Goal: Information Seeking & Learning: Learn about a topic

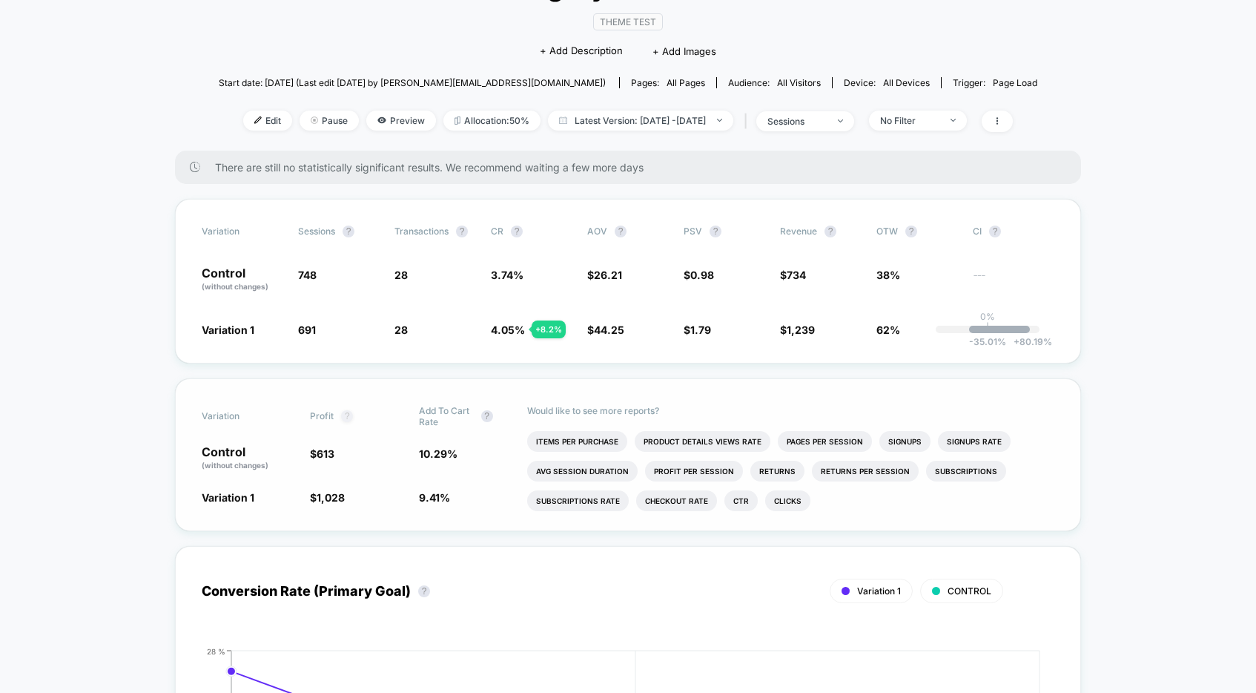
scroll to position [179, 0]
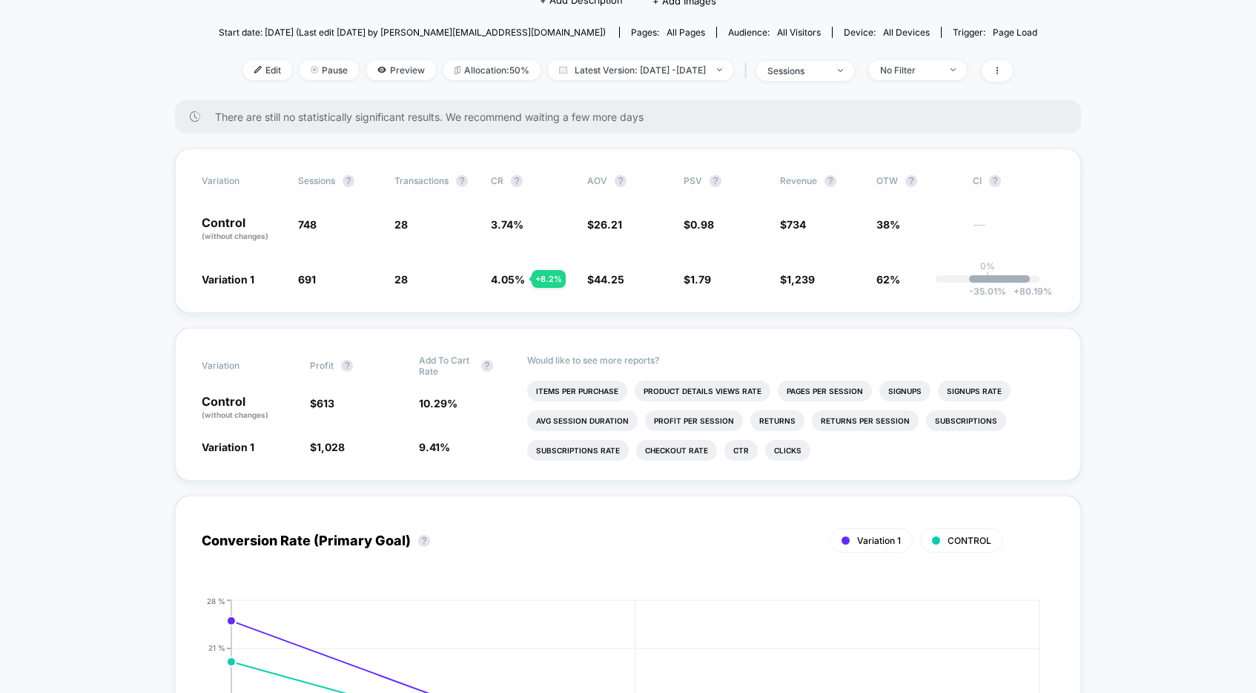
click at [398, 291] on div "Variation Sessions ? Transactions ? CR ? AOV ? PSV ? Revenue ? OTW ? CI ? Contr…" at bounding box center [628, 230] width 906 height 165
drag, startPoint x: 421, startPoint y: 403, endPoint x: 456, endPoint y: 432, distance: 46.3
click at [456, 432] on div "Variation Profit ? Add To Cart Rate ? Control (without changes) $ 613 10.29 % V…" at bounding box center [628, 404] width 906 height 153
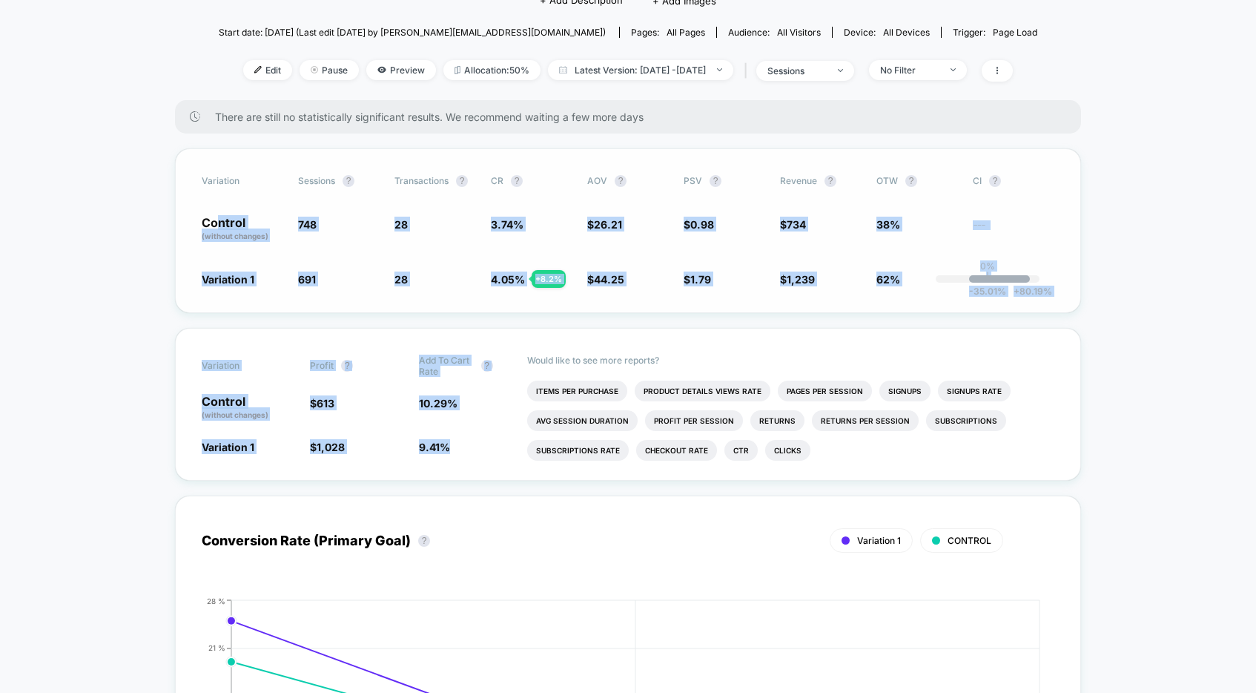
drag, startPoint x: 443, startPoint y: 446, endPoint x: 217, endPoint y: 220, distance: 319.4
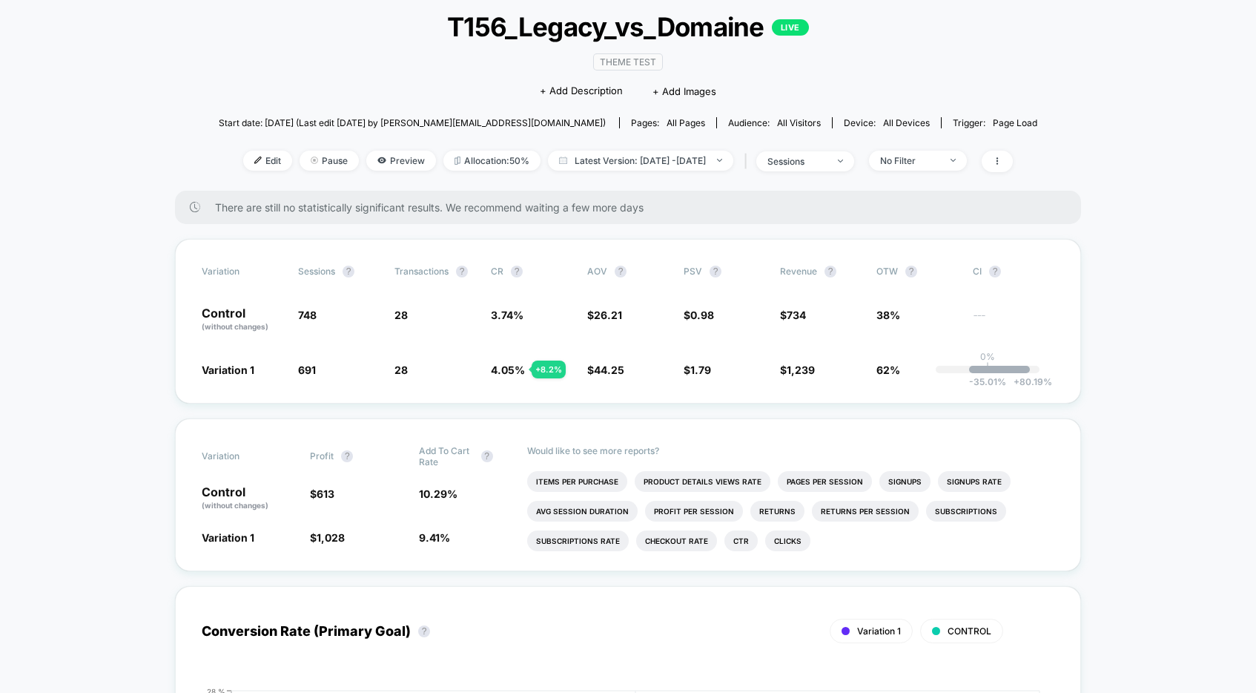
scroll to position [62, 0]
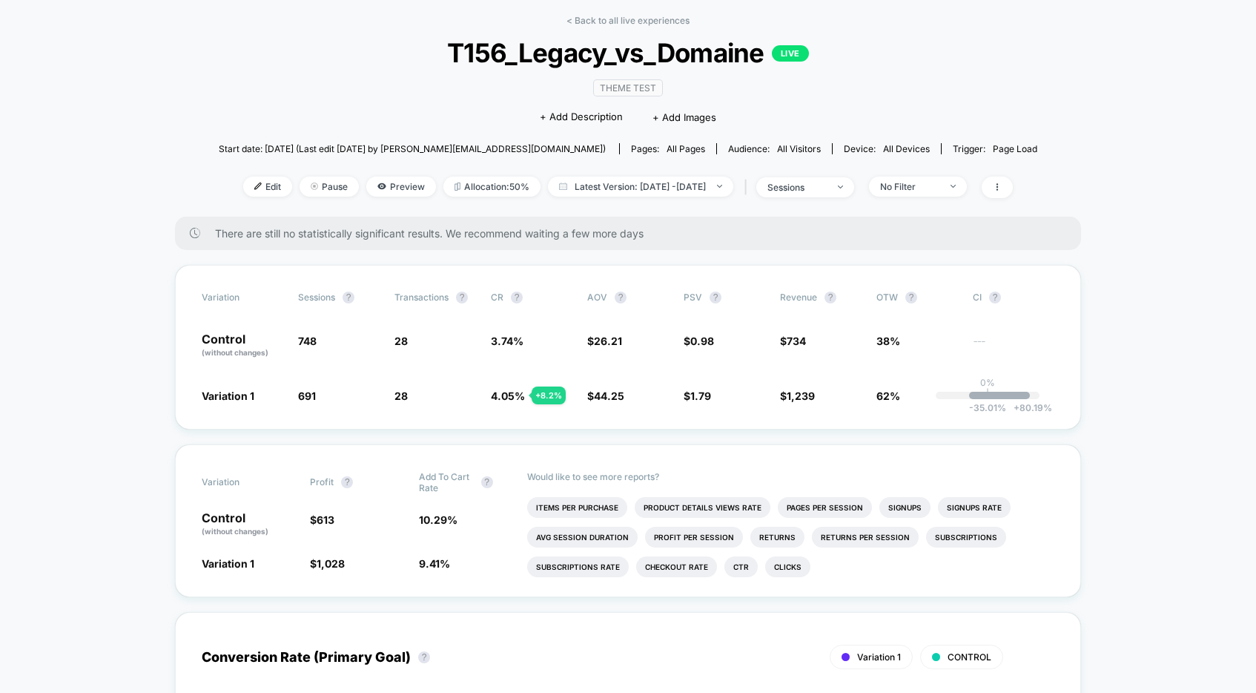
drag, startPoint x: 198, startPoint y: 342, endPoint x: 426, endPoint y: 397, distance: 234.9
click at [426, 398] on div "Variation Sessions ? Transactions ? CR ? AOV ? PSV ? Revenue ? OTW ? CI ? Contr…" at bounding box center [628, 347] width 906 height 165
click at [426, 398] on span "28 + 8.2 %" at bounding box center [436, 395] width 82 height 15
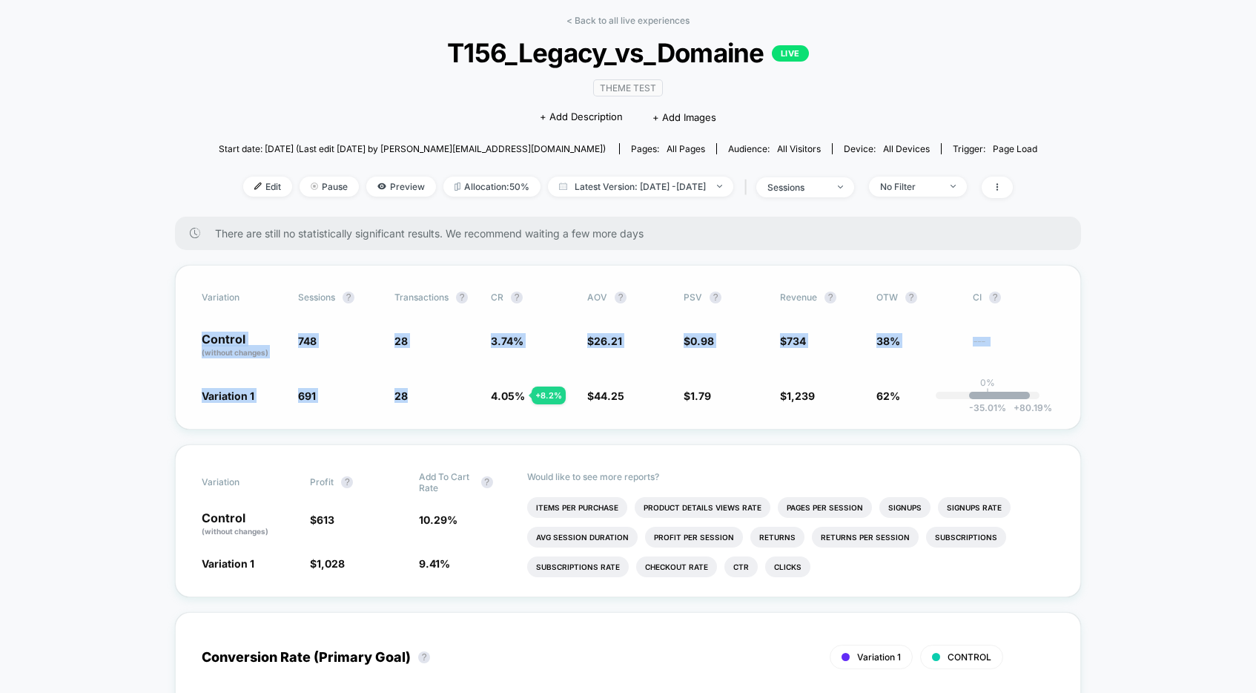
drag, startPoint x: 409, startPoint y: 397, endPoint x: 203, endPoint y: 342, distance: 213.4
click at [203, 342] on div "Variation Sessions ? Transactions ? CR ? AOV ? PSV ? Revenue ? OTW ? CI ? Contr…" at bounding box center [628, 347] width 906 height 165
click at [190, 340] on div "Variation Sessions ? Transactions ? CR ? AOV ? PSV ? Revenue ? OTW ? CI ? Contr…" at bounding box center [628, 347] width 906 height 165
click at [427, 395] on span "28 + 8.2 %" at bounding box center [436, 395] width 82 height 15
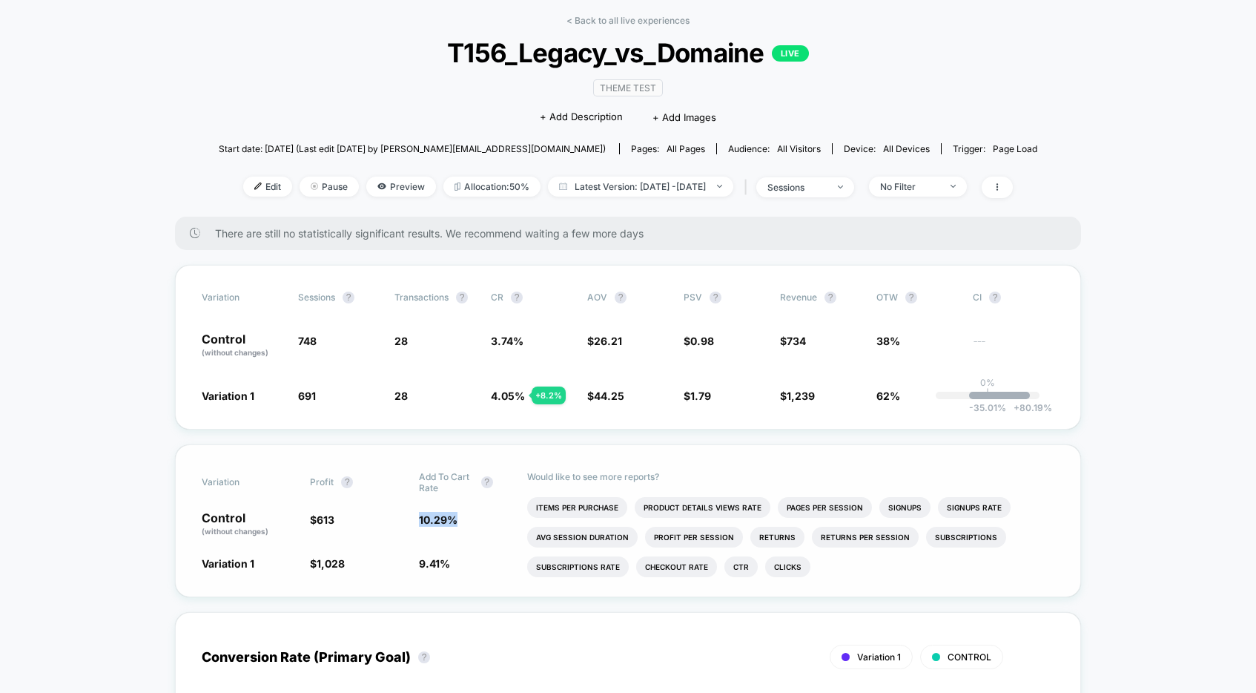
drag, startPoint x: 461, startPoint y: 522, endPoint x: 388, endPoint y: 521, distance: 72.7
click at [388, 521] on div "Control (without changes) $ 613 10.29 %" at bounding box center [628, 524] width 853 height 25
drag, startPoint x: 396, startPoint y: 517, endPoint x: 374, endPoint y: 495, distance: 31.5
click at [372, 492] on div "Variation Profit ? Add To Cart Rate ? Control (without changes) $ 613 10.29 % V…" at bounding box center [628, 520] width 906 height 153
click at [274, 518] on p "Control (without changes)" at bounding box center [248, 524] width 93 height 25
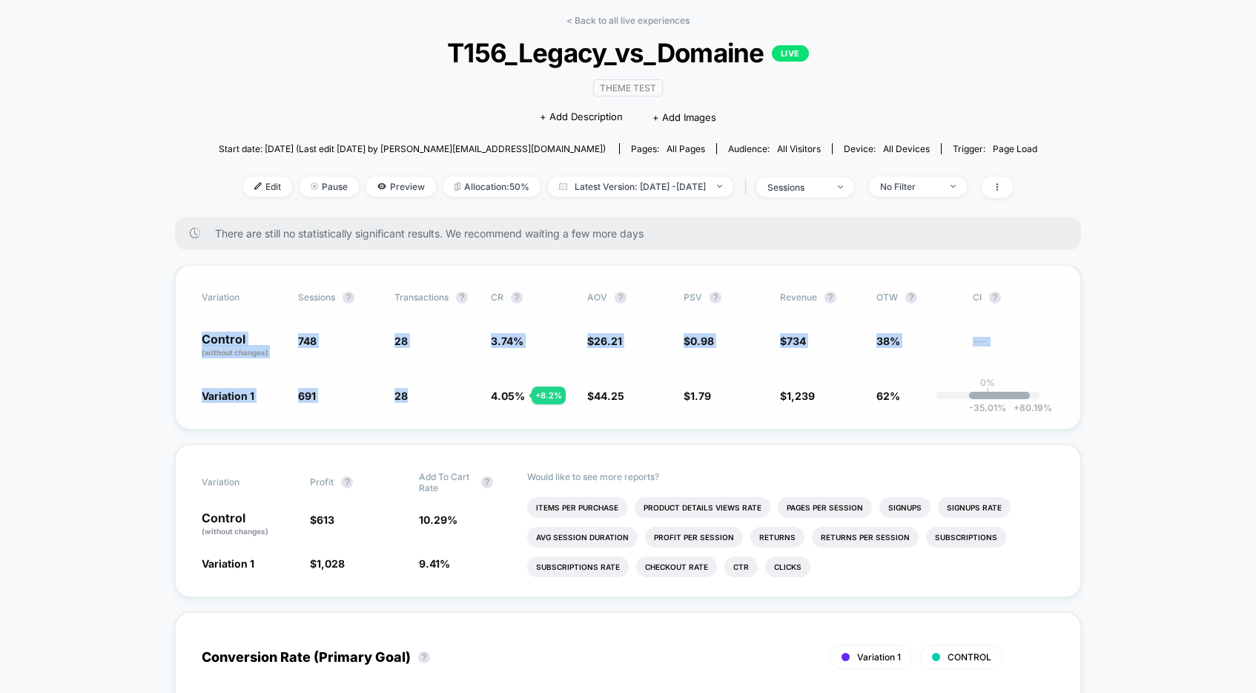
drag, startPoint x: 414, startPoint y: 406, endPoint x: 205, endPoint y: 337, distance: 219.5
click at [200, 335] on div "Variation Sessions ? Transactions ? CR ? AOV ? PSV ? Revenue ? OTW ? CI ? Contr…" at bounding box center [628, 347] width 906 height 165
click at [195, 341] on div "Variation Sessions ? Transactions ? CR ? AOV ? PSV ? Revenue ? OTW ? CI ? Contr…" at bounding box center [628, 347] width 906 height 165
drag, startPoint x: 200, startPoint y: 340, endPoint x: 544, endPoint y: 417, distance: 352.0
click at [538, 414] on div "Variation Sessions ? Transactions ? CR ? AOV ? PSV ? Revenue ? OTW ? CI ? Contr…" at bounding box center [628, 347] width 906 height 165
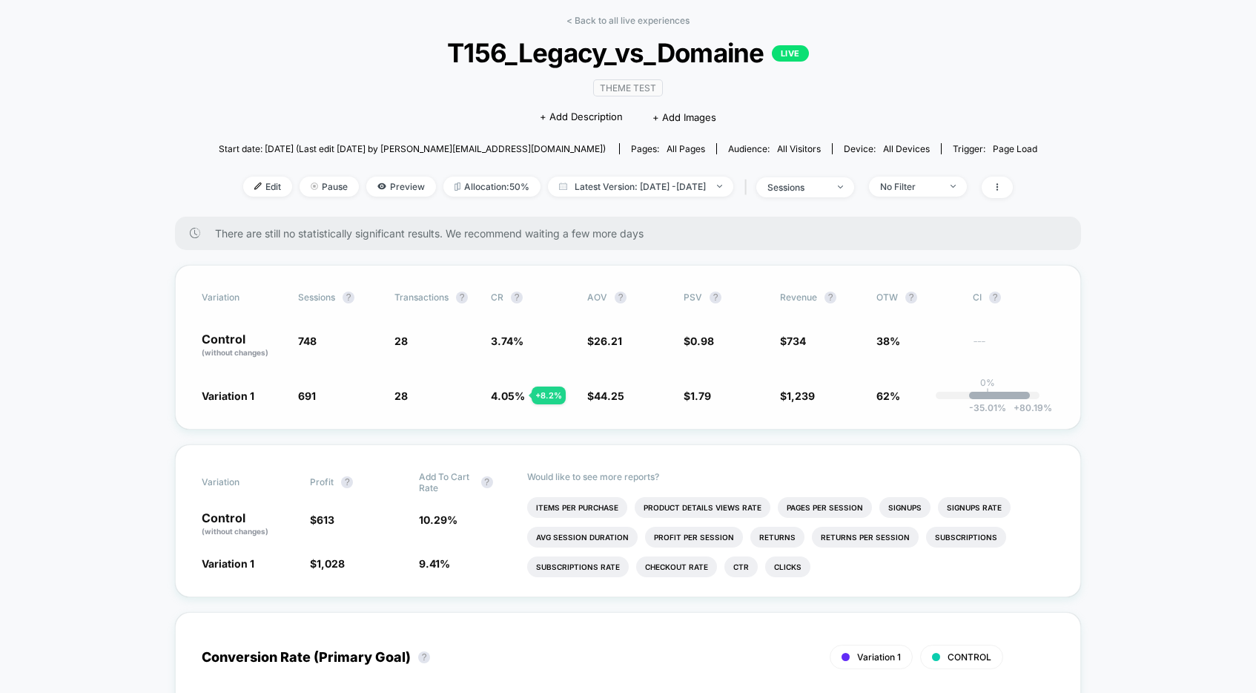
click at [544, 418] on div "Variation Sessions ? Transactions ? CR ? AOV ? PSV ? Revenue ? OTW ? CI ? Contr…" at bounding box center [628, 347] width 906 height 165
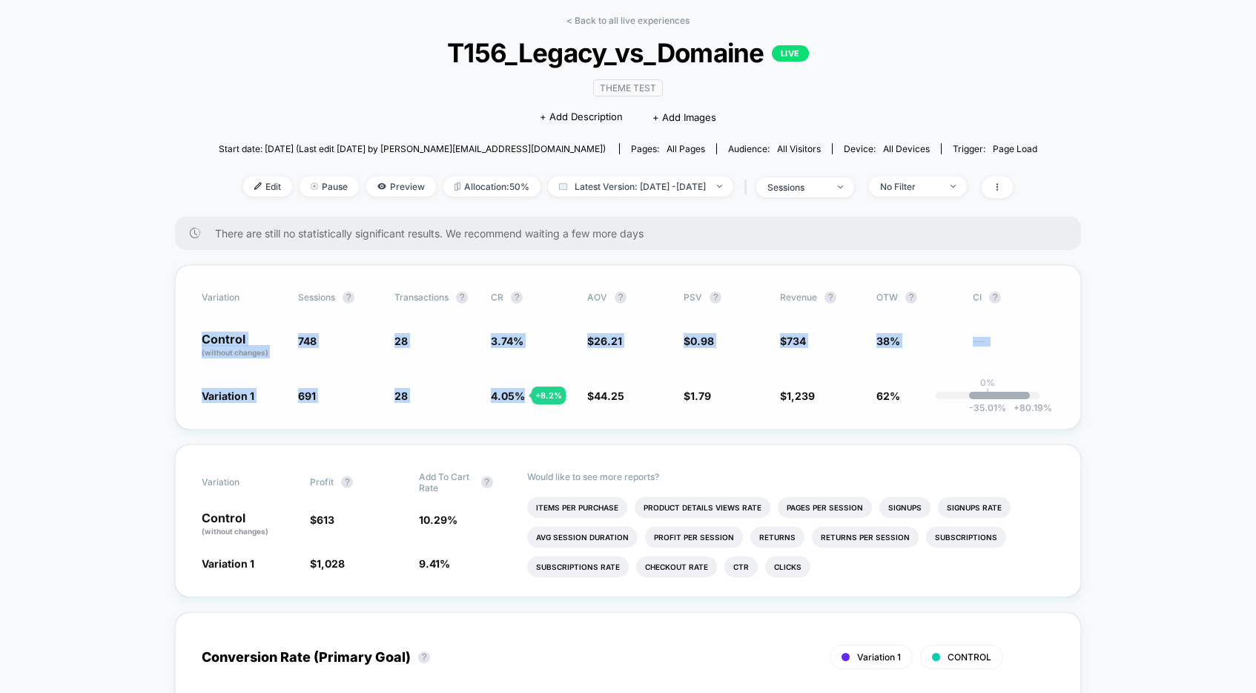
drag, startPoint x: 544, startPoint y: 418, endPoint x: 197, endPoint y: 340, distance: 356.5
click at [196, 338] on div "Variation Sessions ? Transactions ? CR ? AOV ? PSV ? Revenue ? OTW ? CI ? Contr…" at bounding box center [628, 347] width 906 height 165
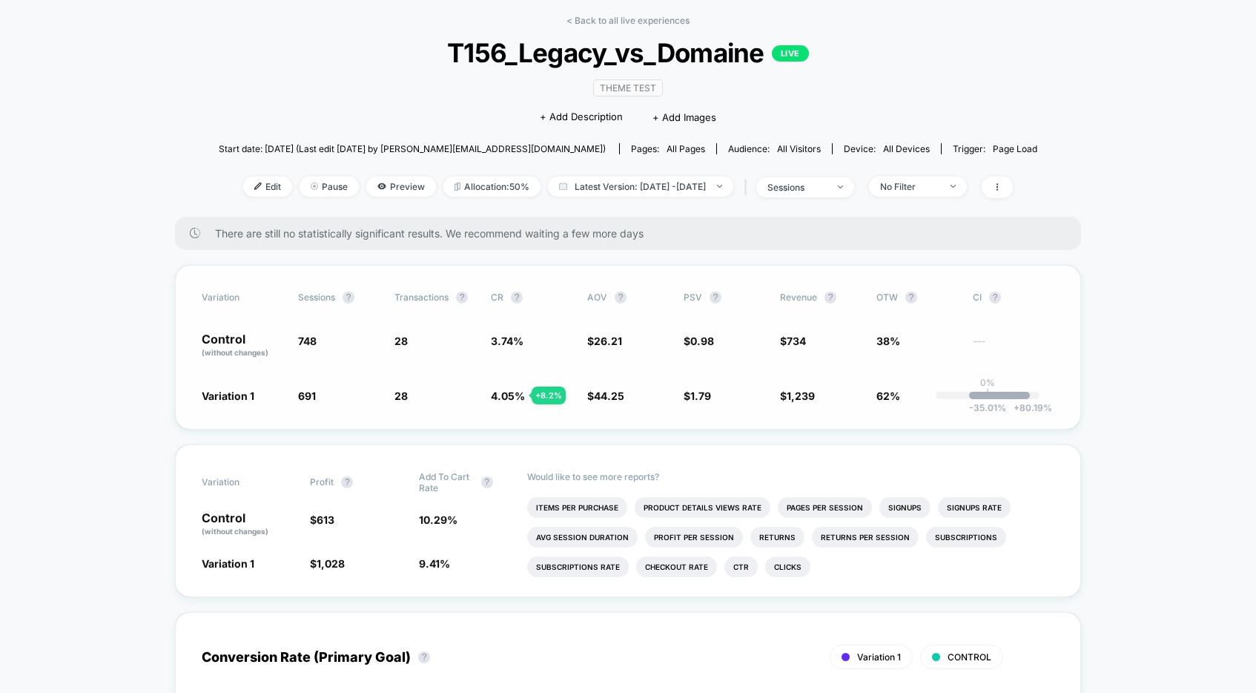
click at [200, 342] on div "Variation Sessions ? Transactions ? CR ? AOV ? PSV ? Revenue ? OTW ? CI ? Contr…" at bounding box center [628, 347] width 906 height 165
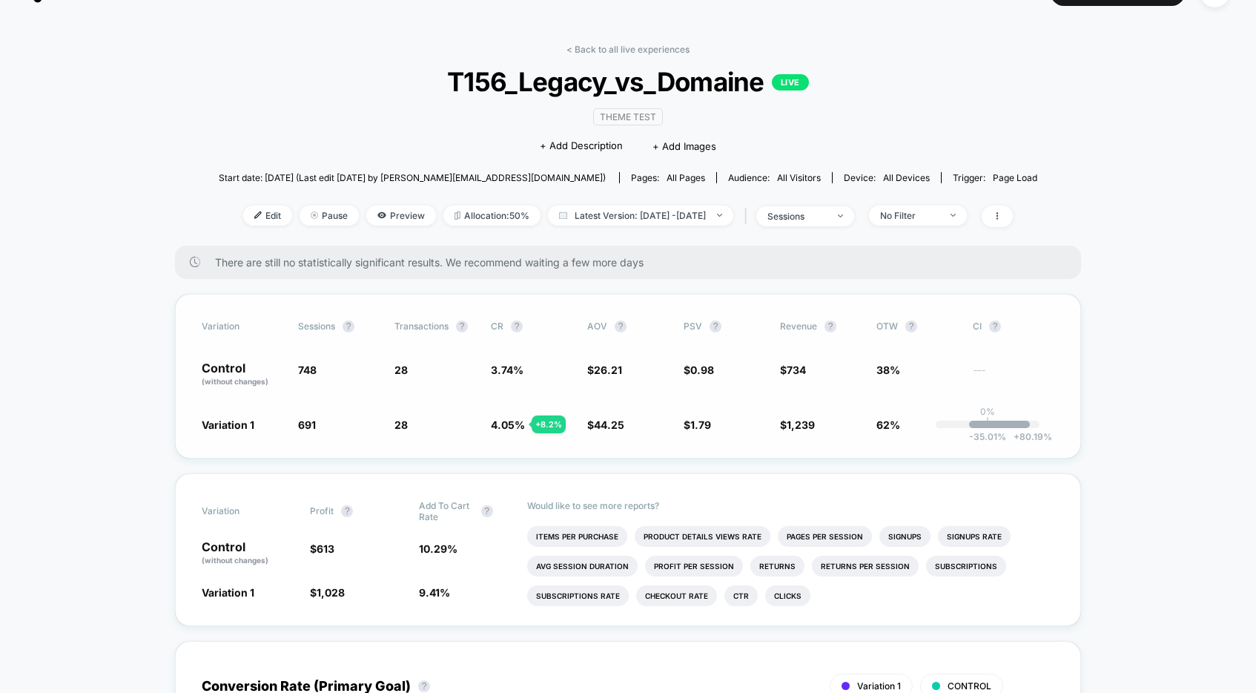
scroll to position [0, 0]
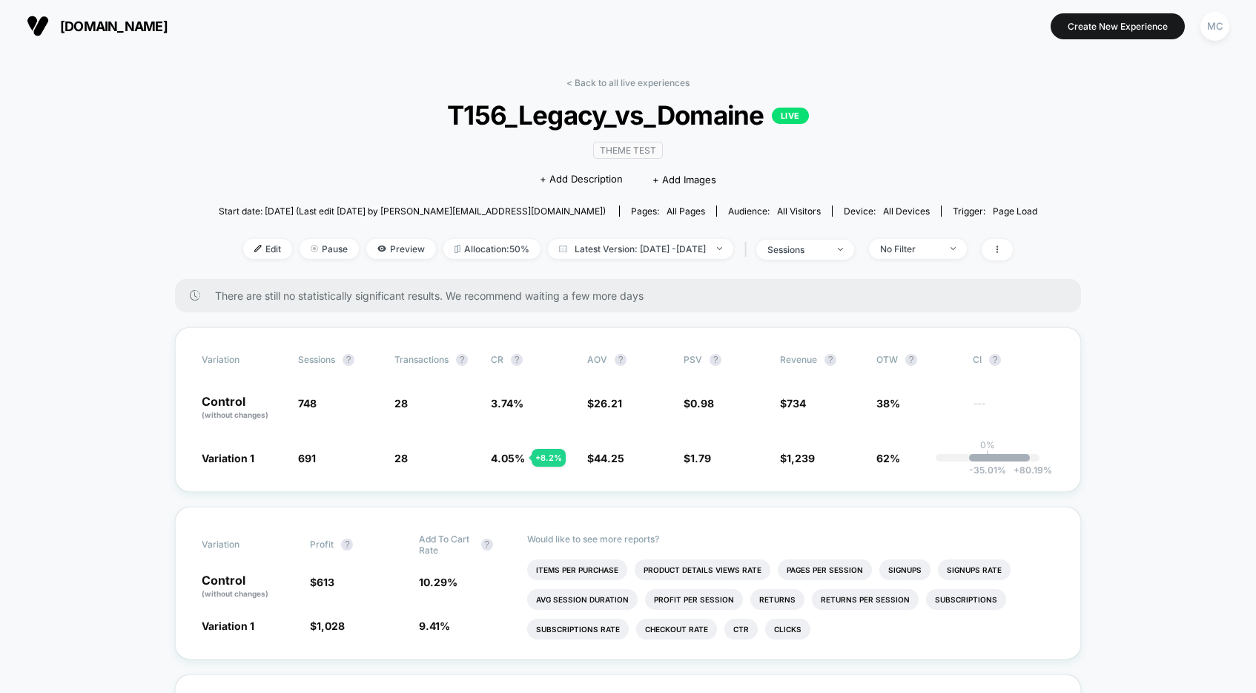
click at [1022, 144] on div "< Back to all live experiences T156_Legacy_vs_Domaine LIVE Theme Test Click to …" at bounding box center [628, 178] width 819 height 202
click at [996, 139] on div "< Back to all live experiences T156_Legacy_vs_Domaine LIVE Theme Test Click to …" at bounding box center [628, 178] width 819 height 202
click at [412, 148] on div "Theme Test Click to edit experience details + Add Description + Add Images" at bounding box center [628, 164] width 491 height 67
drag, startPoint x: 449, startPoint y: 121, endPoint x: 762, endPoint y: 114, distance: 312.3
click at [762, 114] on span "T156_Legacy_vs_Domaine LIVE" at bounding box center [628, 114] width 736 height 31
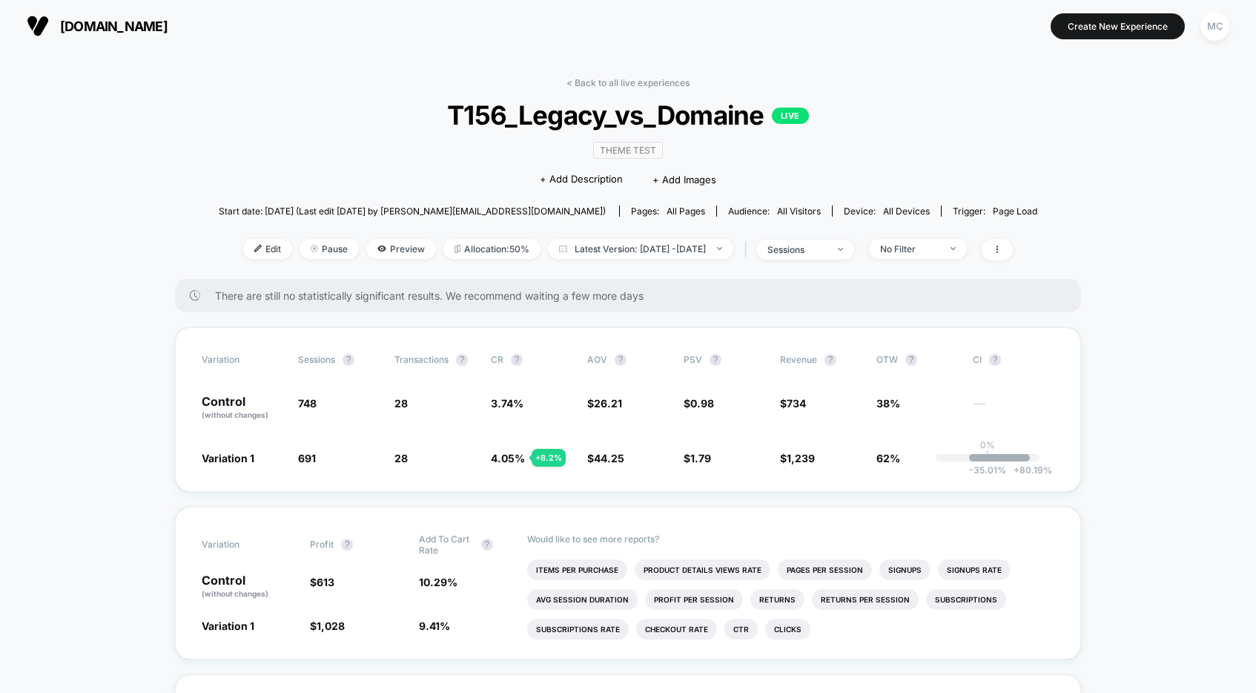
click at [761, 116] on span "T156_Legacy_vs_Domaine LIVE" at bounding box center [628, 114] width 736 height 31
click at [376, 103] on span "T156_Legacy_vs_Domaine LIVE" at bounding box center [628, 114] width 736 height 31
drag, startPoint x: 437, startPoint y: 112, endPoint x: 847, endPoint y: 116, distance: 410.2
click at [847, 116] on span "T156_Legacy_vs_Domaine LIVE" at bounding box center [628, 114] width 736 height 31
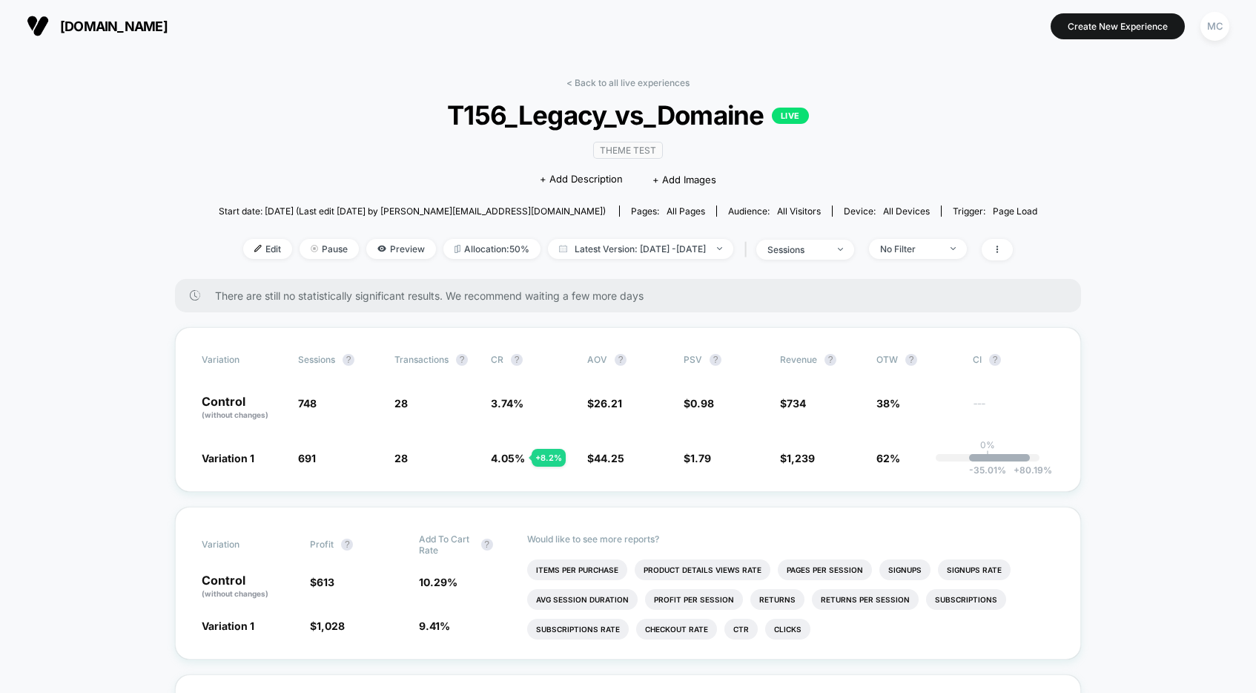
click at [290, 149] on div "< Back to all live experiences T156_Legacy_vs_Domaine LIVE Theme Test Click to …" at bounding box center [628, 178] width 819 height 202
drag, startPoint x: 393, startPoint y: 114, endPoint x: 875, endPoint y: 156, distance: 483.9
click at [838, 123] on span "T156_Legacy_vs_Domaine LIVE" at bounding box center [628, 114] width 736 height 31
drag, startPoint x: 875, startPoint y: 156, endPoint x: 701, endPoint y: 154, distance: 174.3
click at [874, 156] on div "< Back to all live experiences T156_Legacy_vs_Domaine LIVE Theme Test Click to …" at bounding box center [628, 178] width 819 height 202
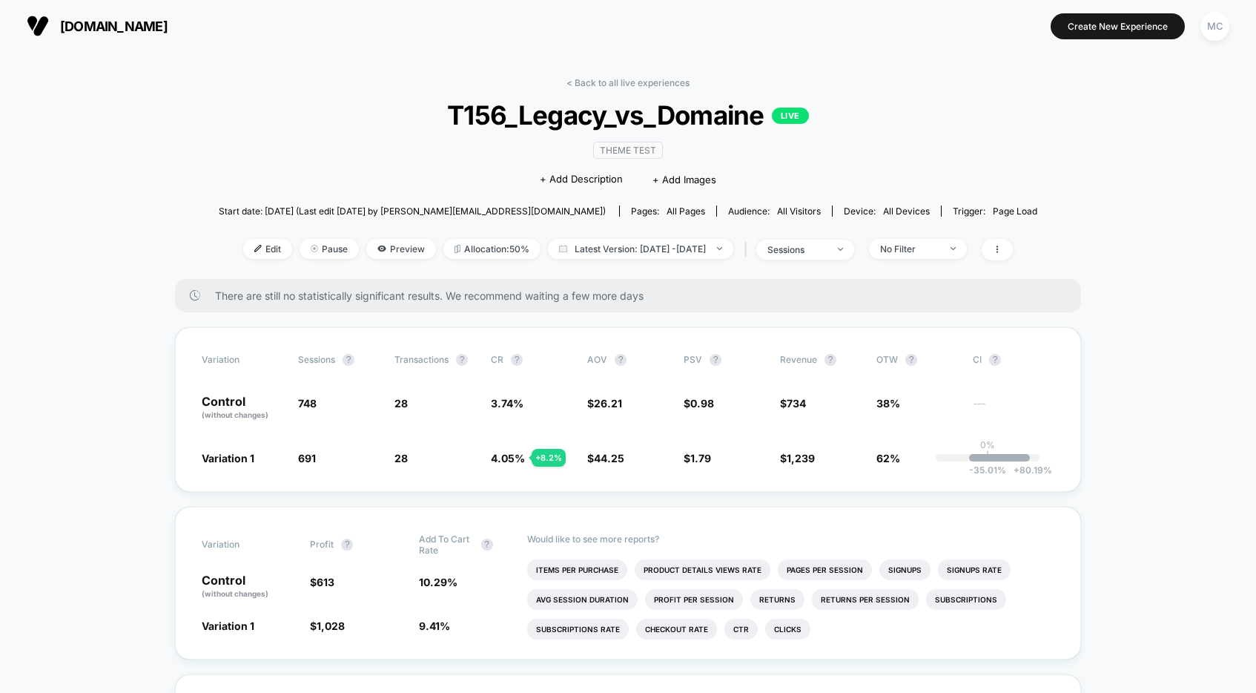
click at [424, 127] on span "T156_Legacy_vs_Domaine LIVE" at bounding box center [628, 114] width 736 height 31
drag, startPoint x: 425, startPoint y: 114, endPoint x: 403, endPoint y: 85, distance: 36.0
click at [425, 115] on span "T156_Legacy_vs_Domaine LIVE" at bounding box center [628, 114] width 736 height 31
click at [331, 87] on div "< Back to all live experiences T156_Legacy_vs_Domaine LIVE Theme Test Click to …" at bounding box center [628, 178] width 819 height 202
drag, startPoint x: 443, startPoint y: 119, endPoint x: 844, endPoint y: 122, distance: 401.3
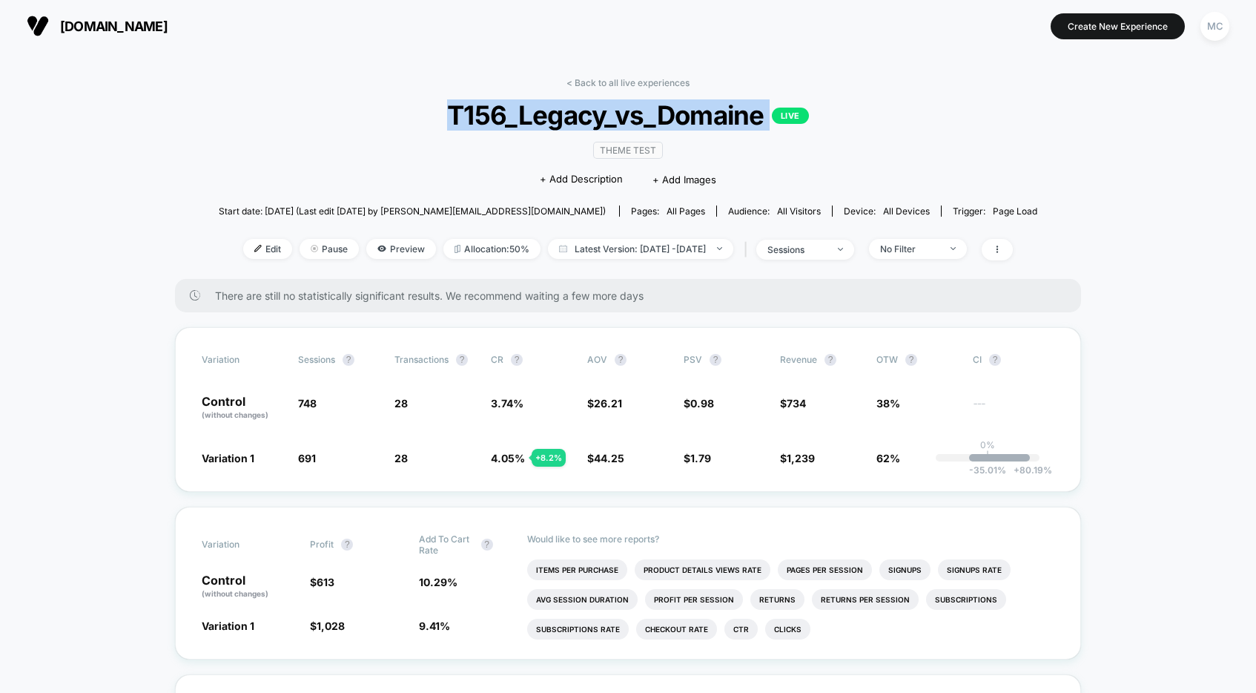
click at [844, 122] on span "T156_Legacy_vs_Domaine LIVE" at bounding box center [628, 114] width 736 height 31
click at [846, 122] on span "T156_Legacy_vs_Domaine LIVE" at bounding box center [628, 114] width 736 height 31
click at [425, 125] on span "T156_Legacy_vs_Domaine LIVE" at bounding box center [628, 114] width 736 height 31
